Goal: Communication & Community: Answer question/provide support

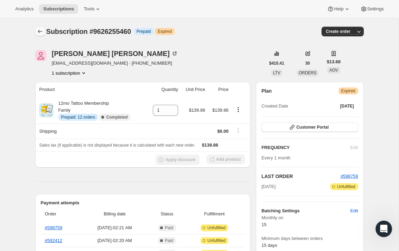
click at [36, 30] on button "Subscriptions" at bounding box center [40, 32] width 10 height 10
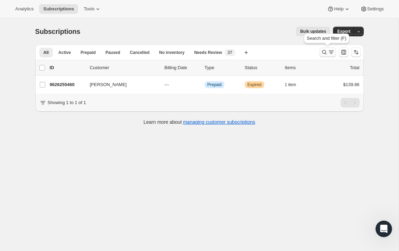
click at [330, 51] on icon "Search and filter results" at bounding box center [331, 52] width 7 height 7
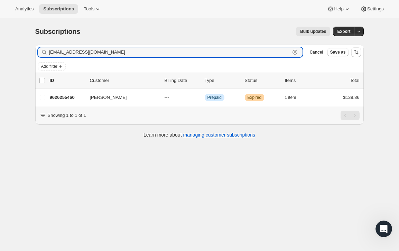
click at [296, 51] on icon "button" at bounding box center [295, 52] width 5 height 5
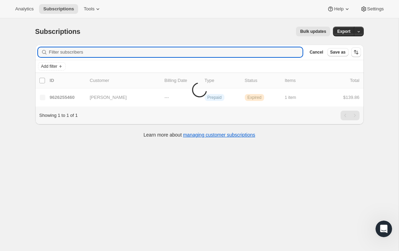
paste input "[EMAIL_ADDRESS][DOMAIN_NAME]"
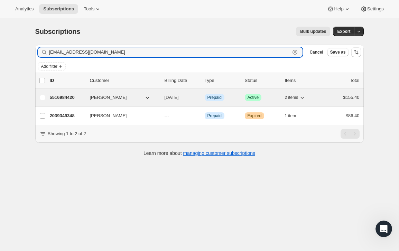
type input "[EMAIL_ADDRESS][DOMAIN_NAME]"
click at [329, 100] on div "$155.40" at bounding box center [342, 97] width 35 height 7
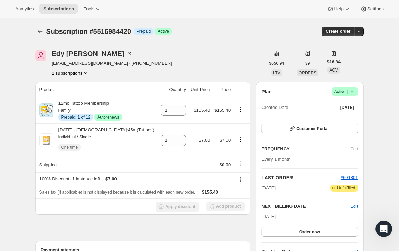
click at [119, 35] on span "Subscription #5516984420" at bounding box center [88, 32] width 85 height 8
copy span "5516984420"
click at [385, 223] on div "Open Intercom Messenger" at bounding box center [384, 229] width 23 height 23
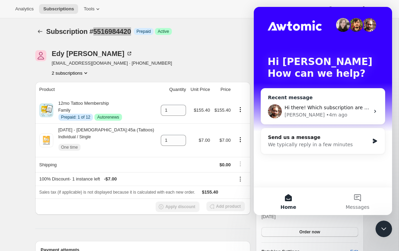
click at [332, 115] on div "[PERSON_NAME] • 4m ago" at bounding box center [327, 114] width 85 height 7
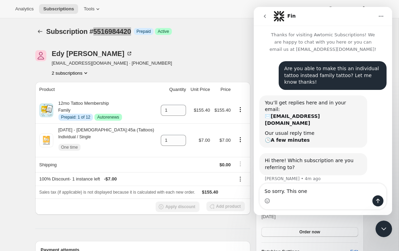
type textarea "So sorry. This one 5516984420"
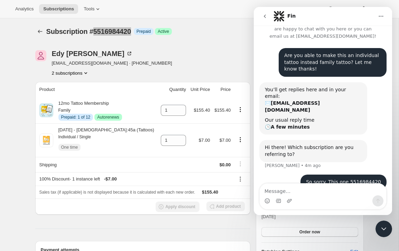
click at [384, 235] on div "Close Intercom Messenger" at bounding box center [384, 229] width 17 height 17
